Goal: Task Accomplishment & Management: Complete application form

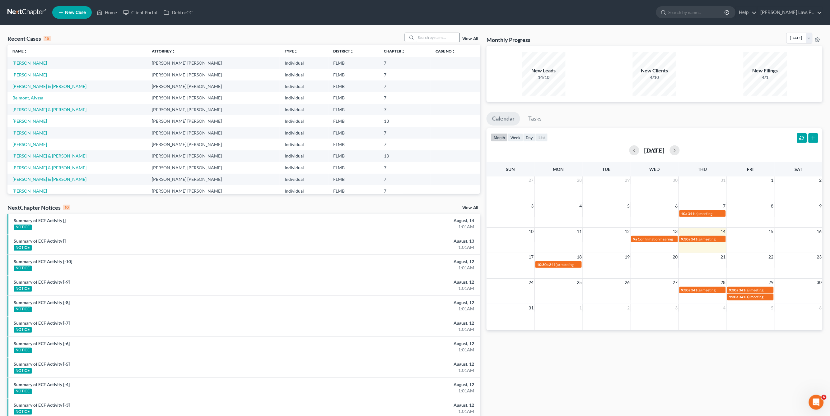
click at [425, 33] on input "search" at bounding box center [438, 37] width 44 height 9
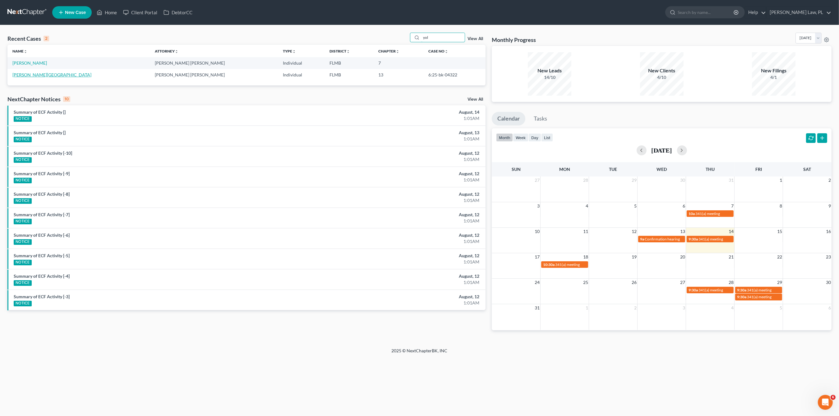
type input "yol"
click at [38, 75] on link "[PERSON_NAME][GEOGRAPHIC_DATA]" at bounding box center [51, 74] width 79 height 5
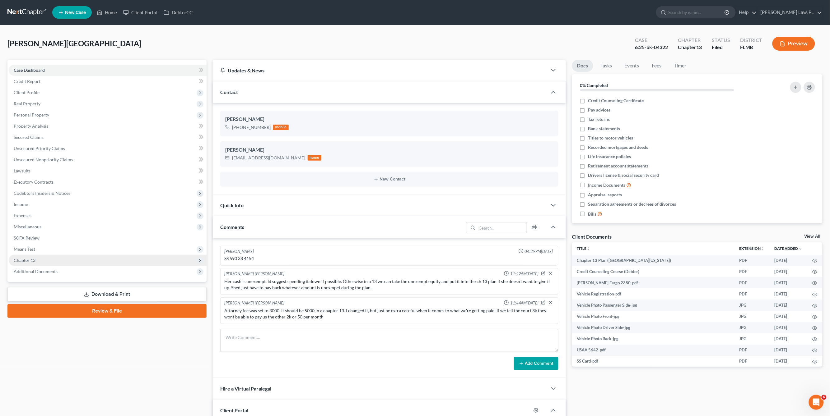
click at [38, 259] on span "Chapter 13" at bounding box center [108, 260] width 198 height 11
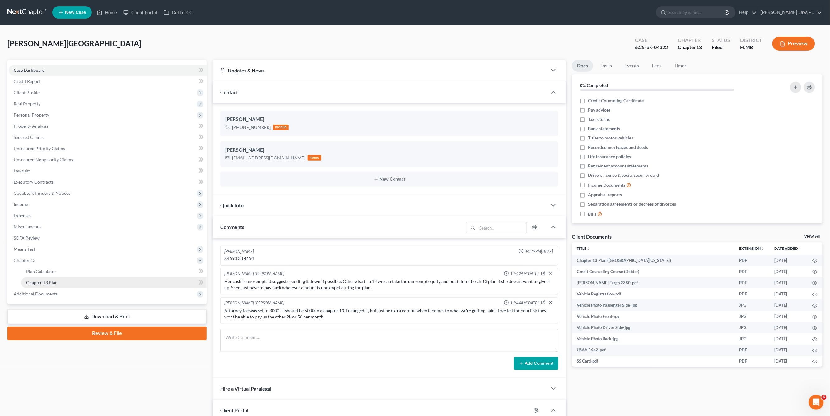
click at [52, 284] on span "Chapter 13 Plan" at bounding box center [41, 282] width 31 height 5
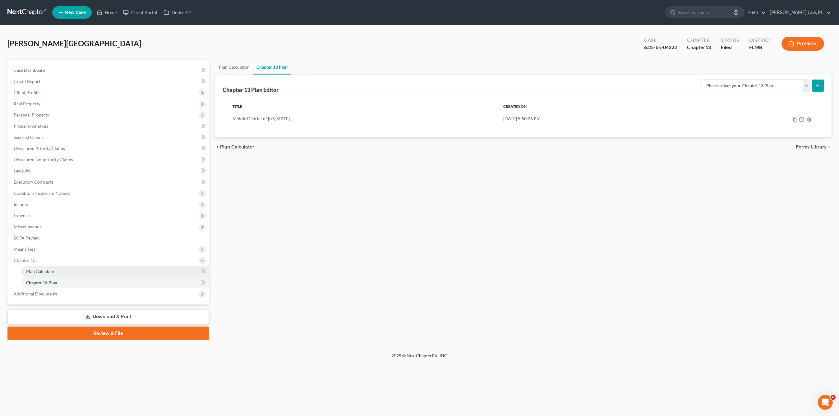
click at [46, 274] on link "Plan Calculator" at bounding box center [115, 271] width 188 height 11
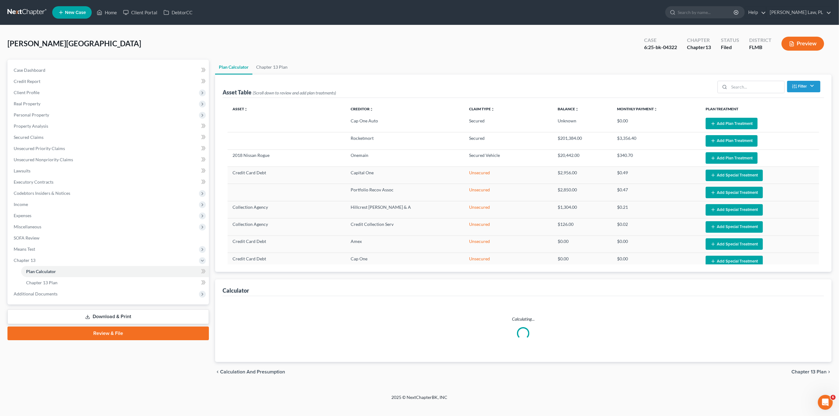
select select "59"
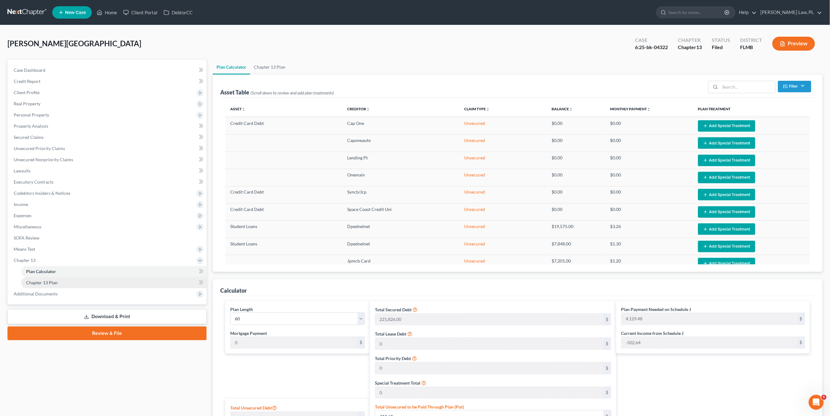
click at [58, 279] on link "Chapter 13 Plan" at bounding box center [113, 282] width 185 height 11
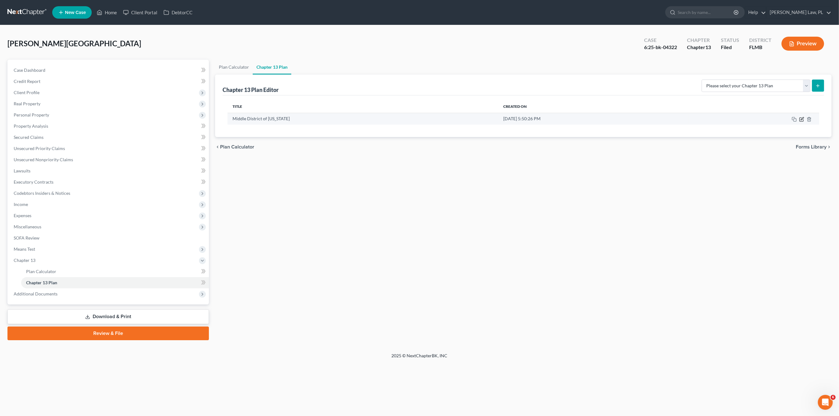
click at [801, 120] on icon "button" at bounding box center [801, 119] width 5 height 5
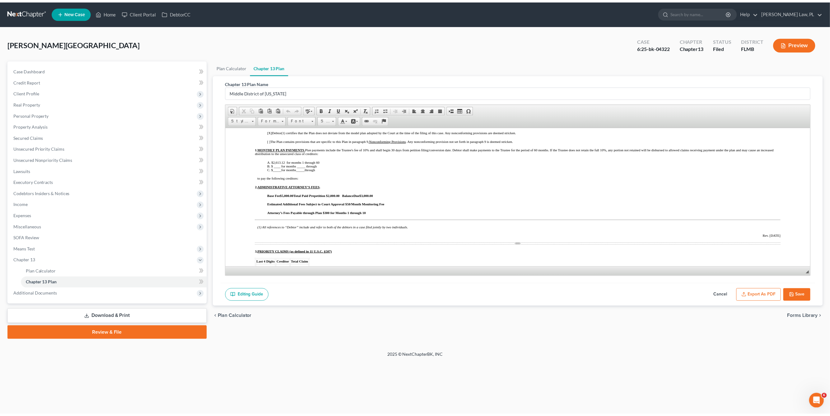
scroll to position [87, 0]
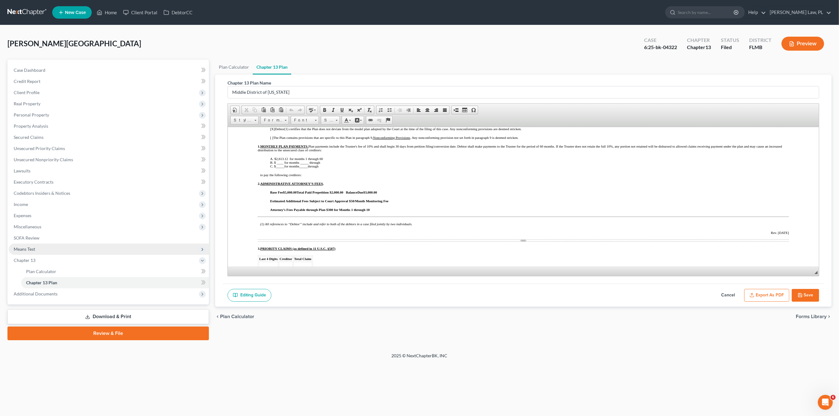
click at [31, 245] on span "Means Test" at bounding box center [109, 249] width 200 height 11
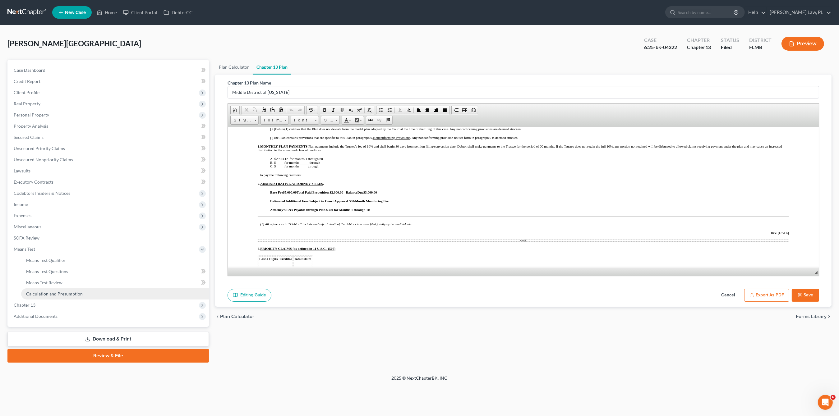
click at [63, 290] on link "Calculation and Presumption" at bounding box center [115, 294] width 188 height 11
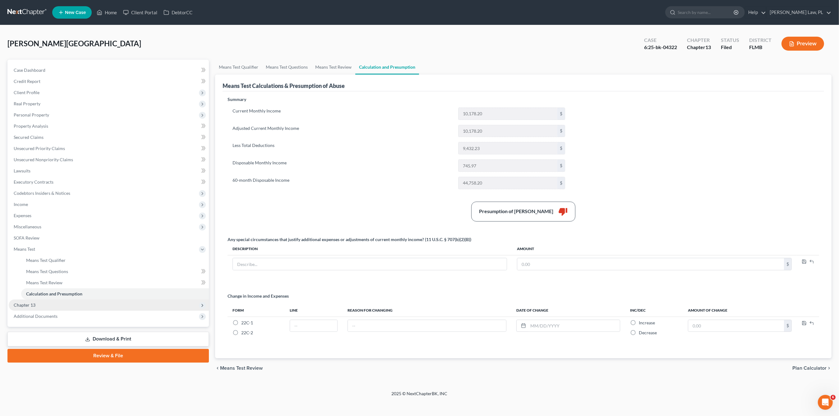
click at [53, 305] on span "Chapter 13" at bounding box center [109, 305] width 200 height 11
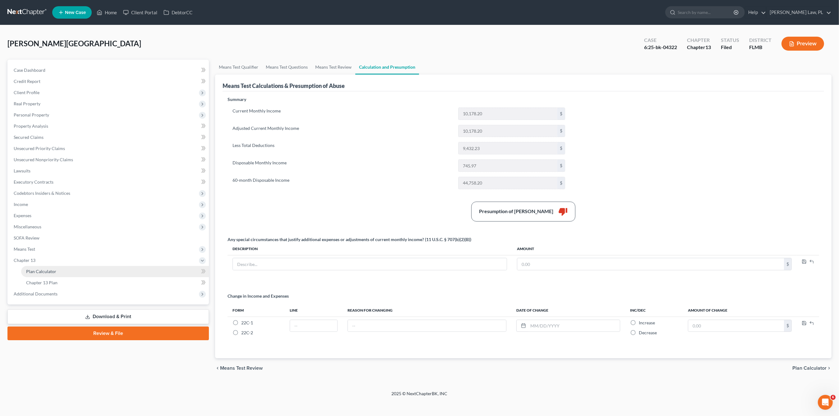
click at [53, 272] on span "Plan Calculator" at bounding box center [41, 271] width 30 height 5
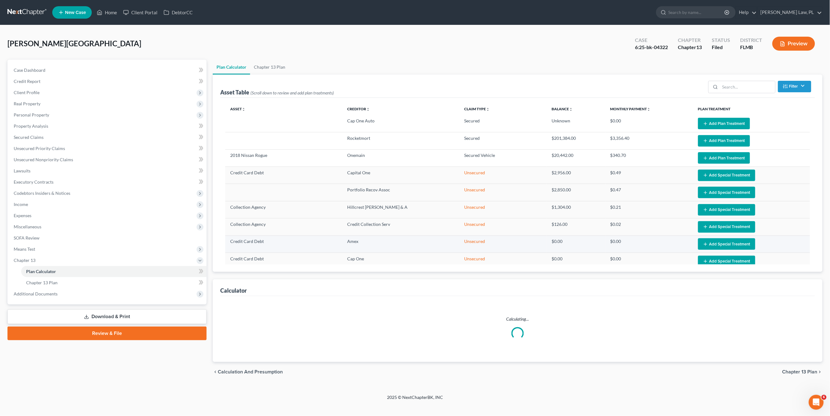
select select "59"
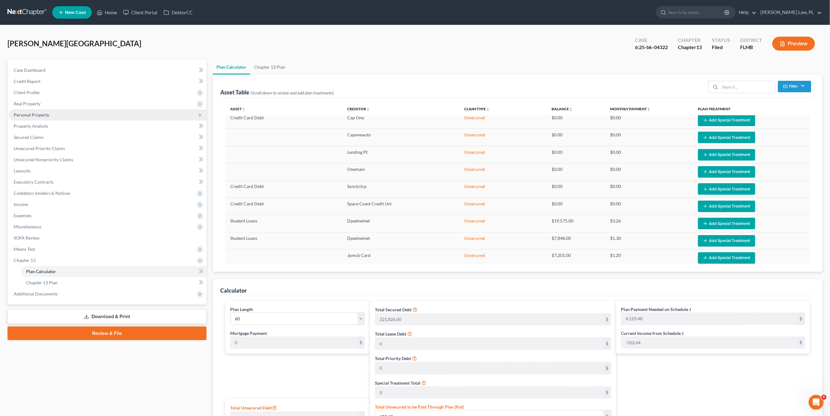
click at [40, 115] on span "Personal Property" at bounding box center [31, 114] width 35 height 5
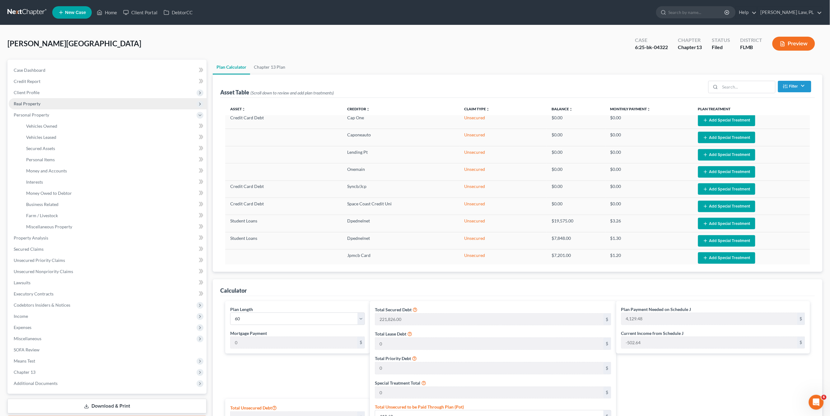
click at [40, 101] on span "Real Property" at bounding box center [108, 103] width 198 height 11
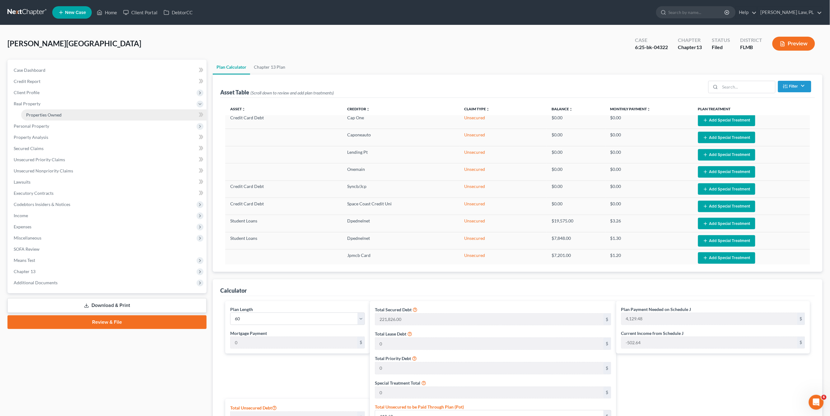
click at [46, 116] on span "Properties Owned" at bounding box center [43, 114] width 35 height 5
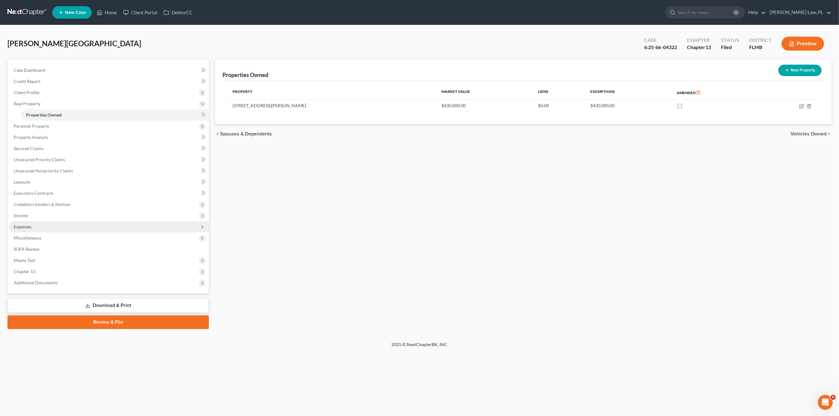
click at [32, 229] on span "Expenses" at bounding box center [109, 226] width 200 height 11
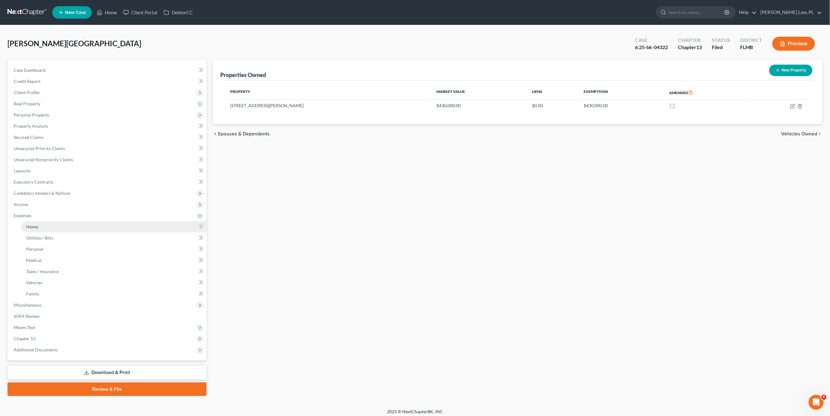
click at [43, 227] on link "Home" at bounding box center [113, 226] width 185 height 11
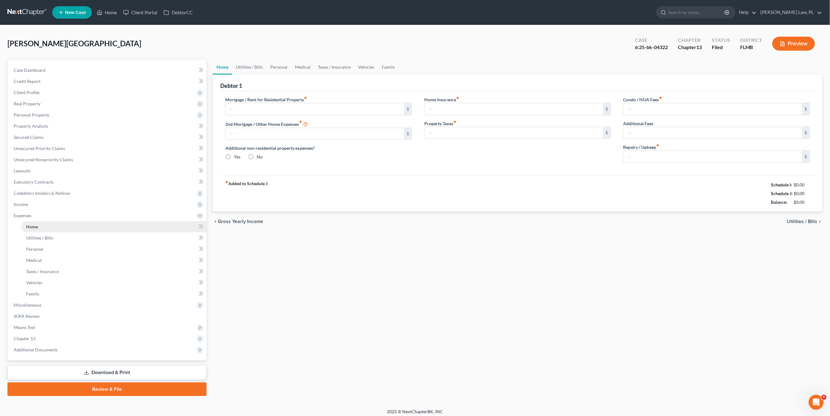
type input "2,202.00"
type input "0.00"
radio input "true"
type input "0.00"
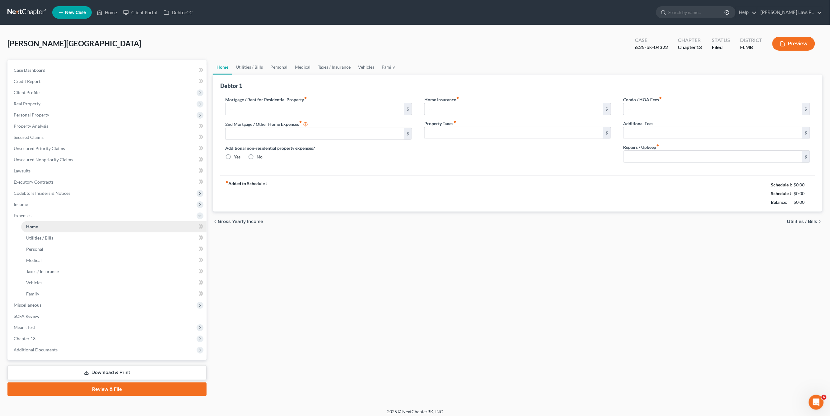
type input "0.00"
type input "200.00"
click at [49, 282] on link "Vehicles" at bounding box center [113, 282] width 185 height 11
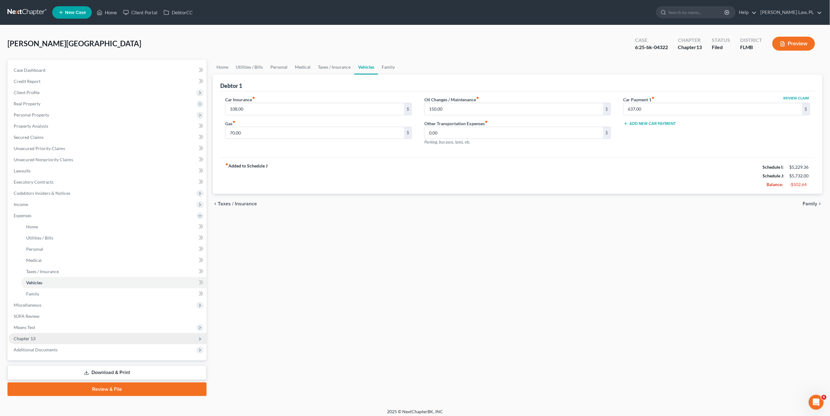
click at [60, 337] on span "Chapter 13" at bounding box center [108, 338] width 198 height 11
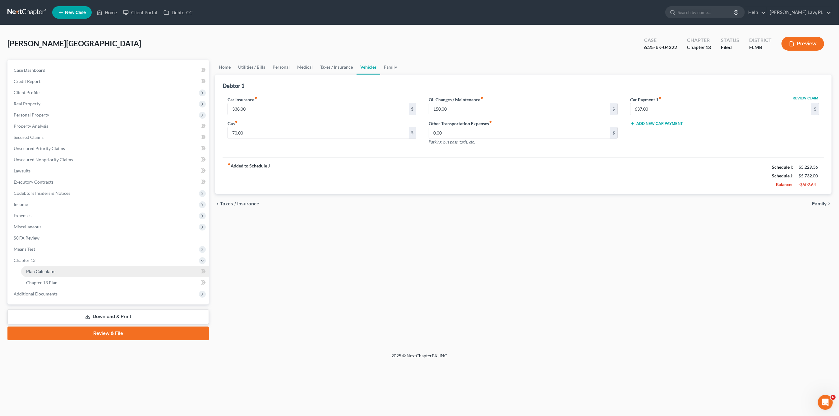
click at [51, 273] on span "Plan Calculator" at bounding box center [41, 271] width 30 height 5
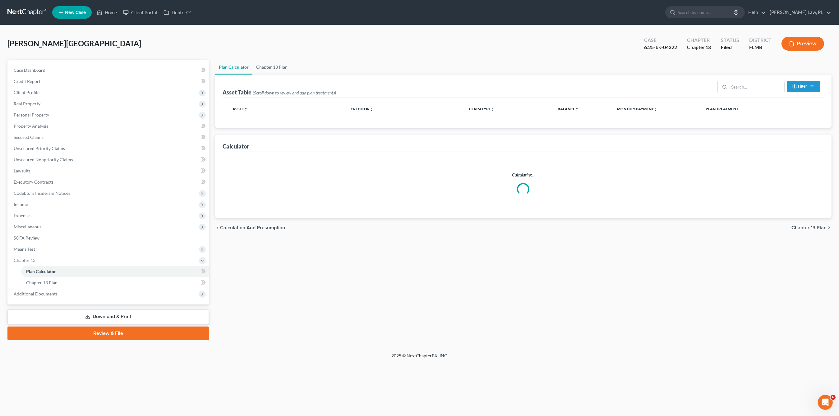
select select "59"
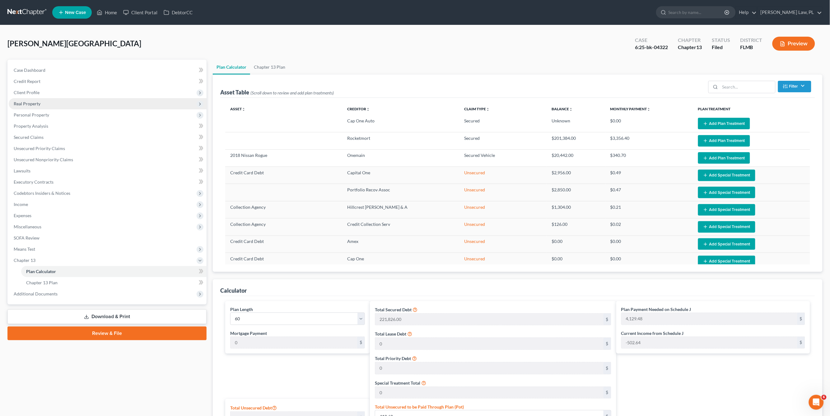
click at [39, 103] on span "Real Property" at bounding box center [27, 103] width 27 height 5
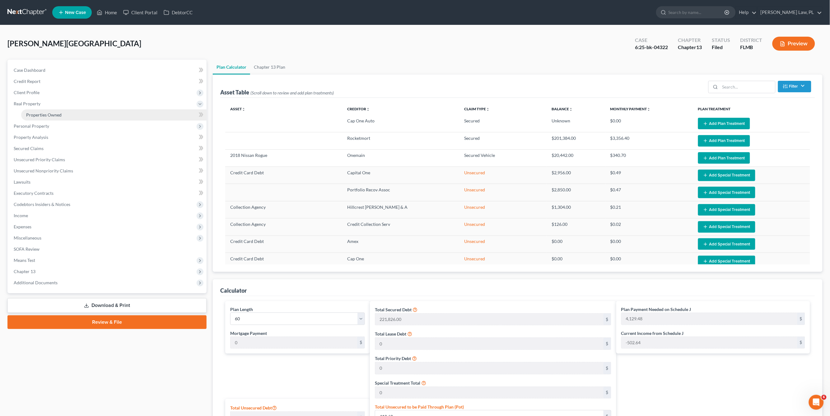
click at [45, 113] on span "Properties Owned" at bounding box center [43, 114] width 35 height 5
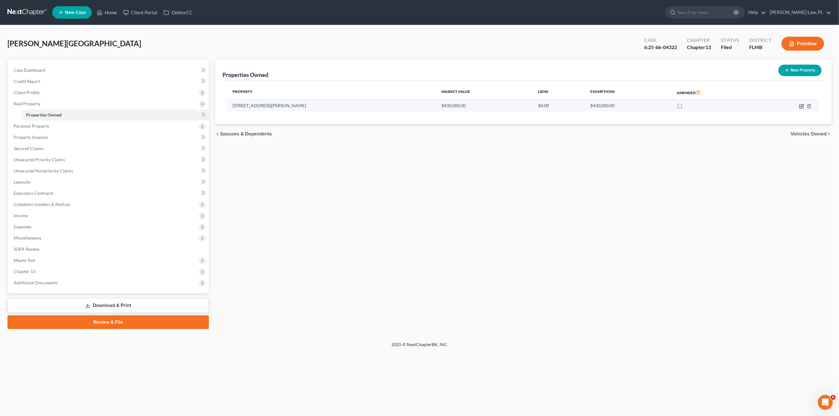
click at [801, 107] on icon "button" at bounding box center [802, 105] width 3 height 3
select select "9"
select select "0"
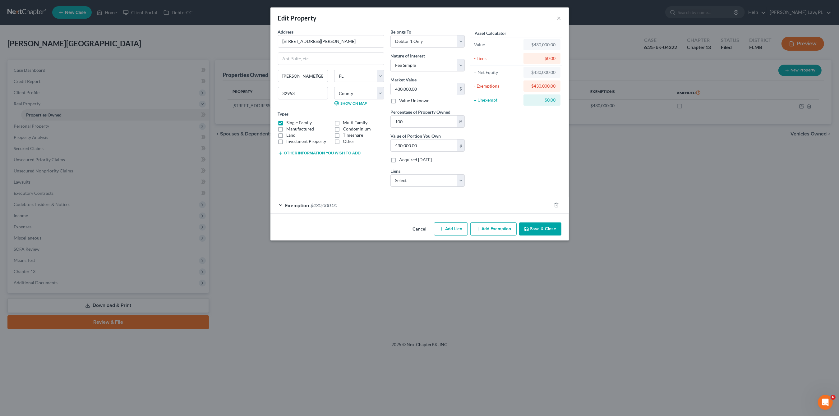
click at [446, 231] on button "Add Lien" at bounding box center [451, 229] width 34 height 13
select select "0"
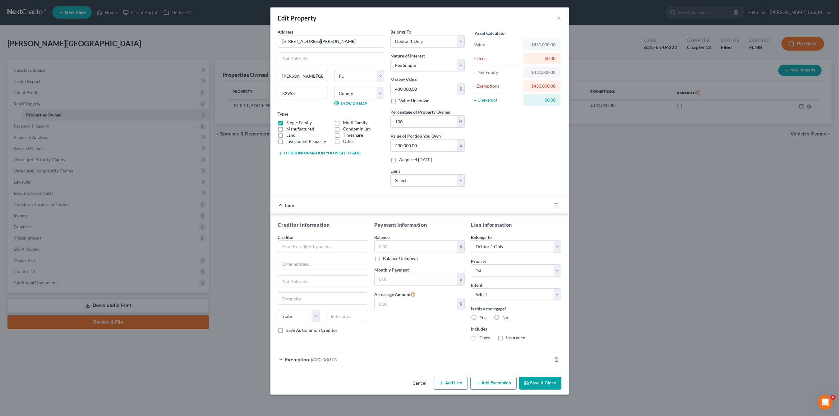
click at [420, 390] on button "Cancel" at bounding box center [420, 384] width 24 height 12
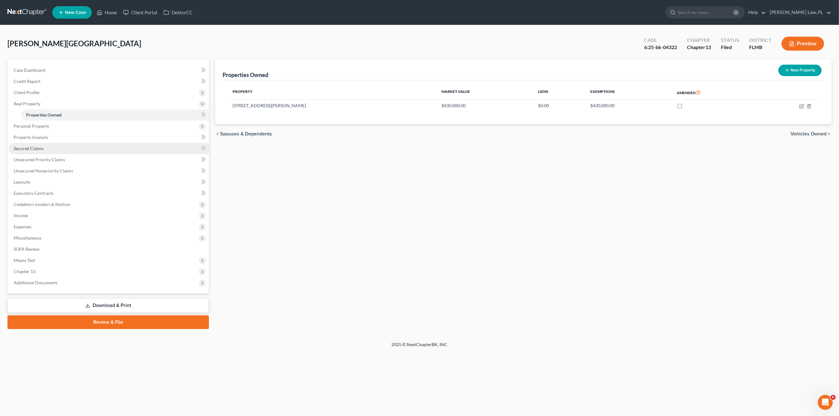
click at [39, 148] on span "Secured Claims" at bounding box center [29, 148] width 30 height 5
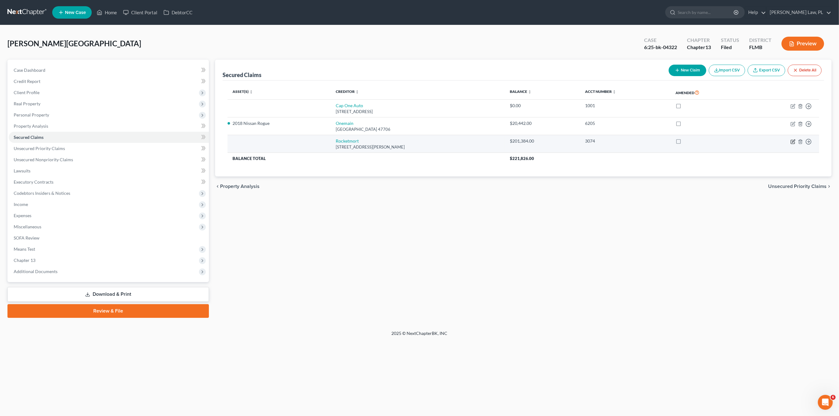
click at [794, 143] on icon "button" at bounding box center [793, 141] width 5 height 5
select select "23"
select select "0"
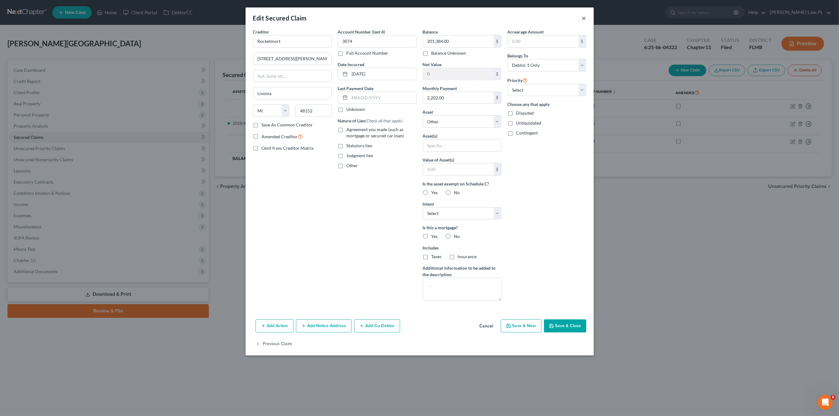
click at [583, 18] on button "×" at bounding box center [584, 17] width 4 height 7
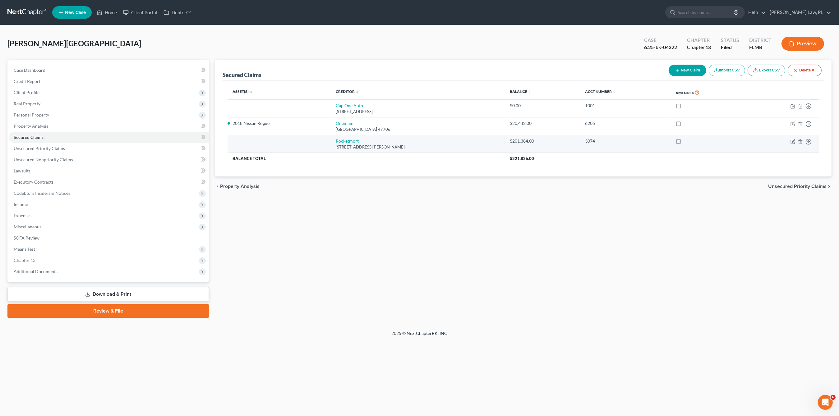
click at [684, 143] on label at bounding box center [684, 143] width 0 height 0
click at [687, 142] on input "checkbox" at bounding box center [689, 140] width 4 height 4
checkbox input "true"
click at [792, 144] on icon "button" at bounding box center [793, 142] width 4 height 4
select select "23"
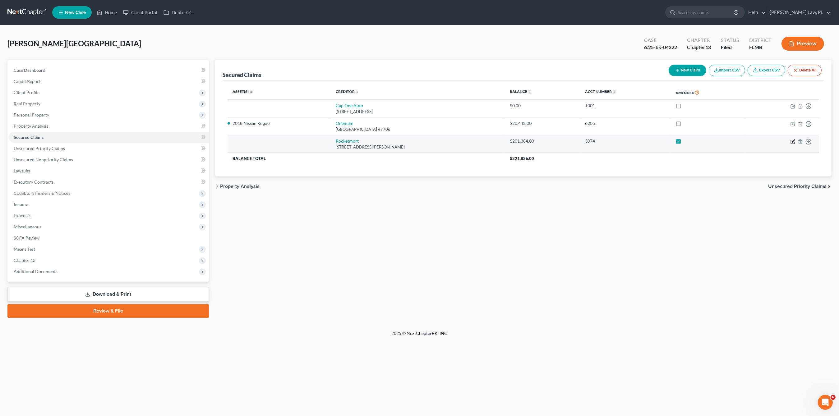
select select "0"
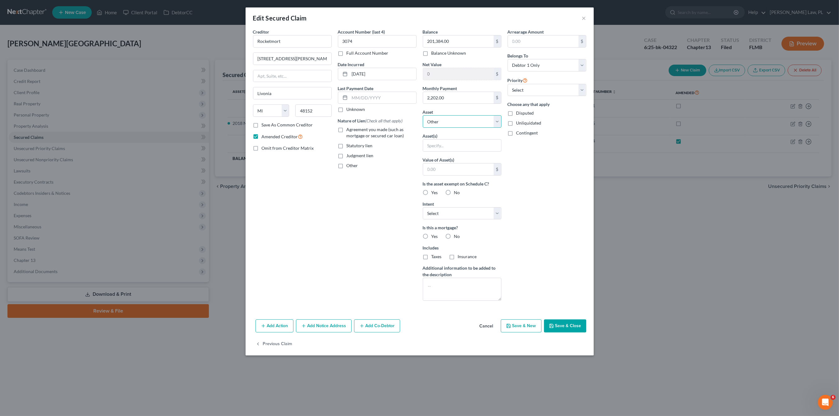
click at [461, 122] on select "Select Other Multiple Assets 2017 Hyundai [MEDICAL_DATA] - $9000.0 [PERSON_NAME…" at bounding box center [462, 121] width 79 height 12
select select "7"
click at [423, 117] on select "Select Other Multiple Assets 2017 Hyundai [MEDICAL_DATA] - $9000.0 [PERSON_NAME…" at bounding box center [462, 121] width 79 height 12
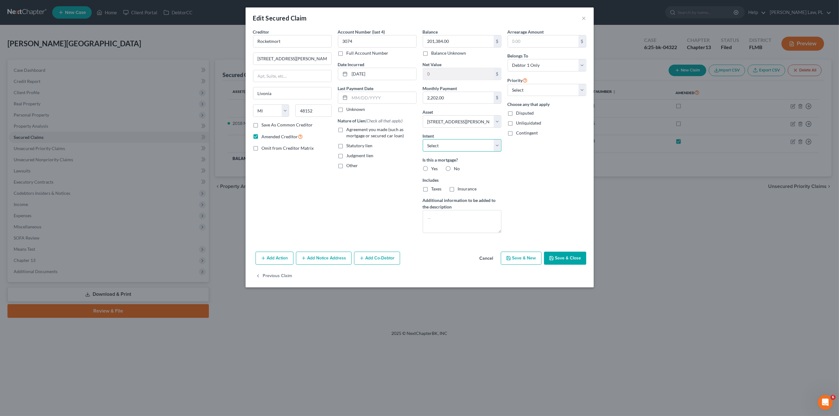
click at [471, 144] on select "Select Surrender Redeem Reaffirm Avoid Other" at bounding box center [462, 145] width 79 height 12
select select "2"
click at [423, 142] on select "Select Surrender Redeem Reaffirm Avoid Other" at bounding box center [462, 145] width 79 height 12
click at [559, 257] on button "Save & Close" at bounding box center [565, 258] width 42 height 13
select select
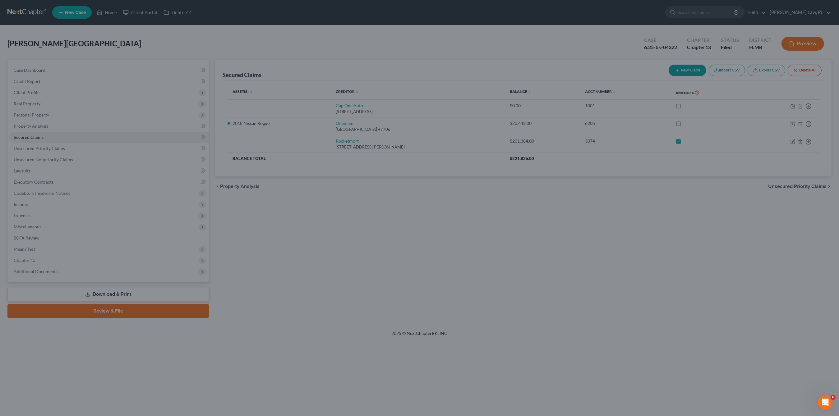
type input "228,616.00"
select select "7"
type input "0"
